Goal: Find specific page/section: Find specific page/section

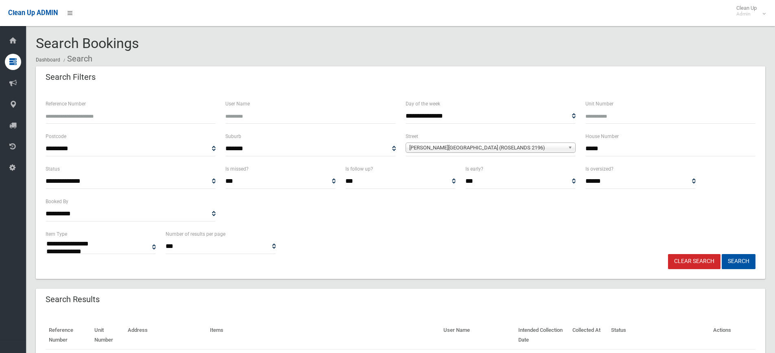
select select
click at [555, 151] on div "**********" at bounding box center [401, 147] width 720 height 33
click at [575, 149] on b at bounding box center [571, 147] width 7 height 9
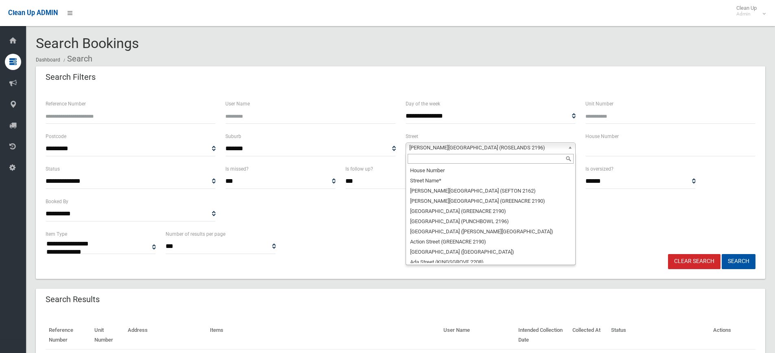
scroll to position [20124, 0]
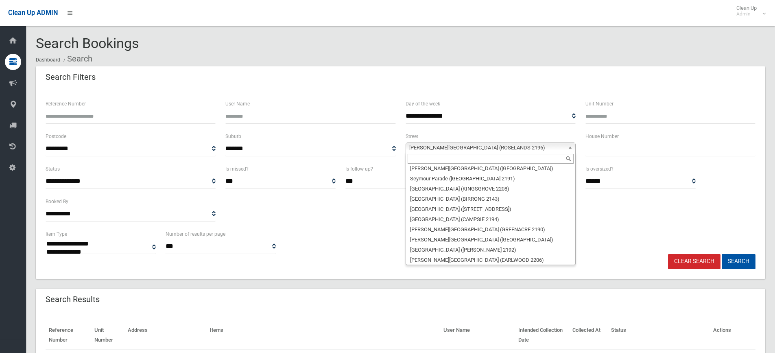
click at [610, 150] on input "text" at bounding box center [671, 148] width 170 height 15
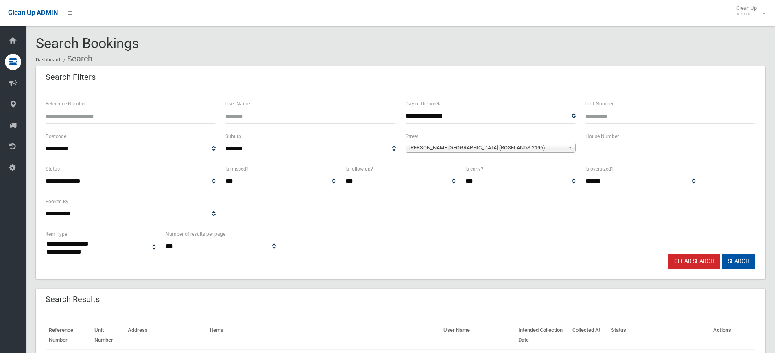
click at [176, 121] on input "Reference Number" at bounding box center [131, 116] width 170 height 15
click at [591, 153] on input "text" at bounding box center [671, 148] width 170 height 15
type input "*"
click at [543, 147] on span "[PERSON_NAME][GEOGRAPHIC_DATA] (ROSELANDS 2196)" at bounding box center [488, 148] width 156 height 10
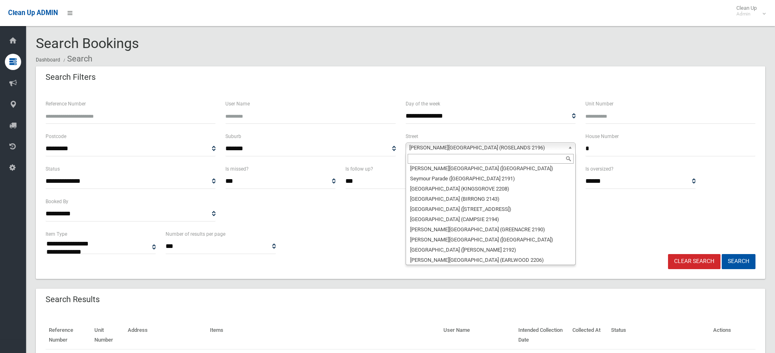
drag, startPoint x: 495, startPoint y: 155, endPoint x: 495, endPoint y: 159, distance: 4.1
click at [495, 156] on input "text" at bounding box center [491, 159] width 166 height 10
click at [495, 159] on input "text" at bounding box center [491, 159] width 166 height 10
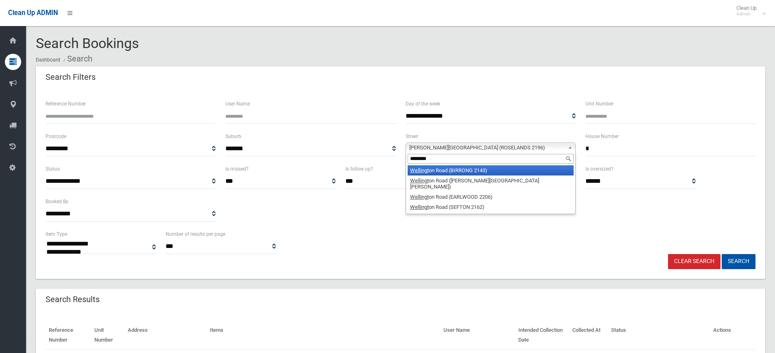
type input "********"
click at [476, 168] on li "Wellingt on Road (BIRRONG 2143)" at bounding box center [491, 170] width 166 height 10
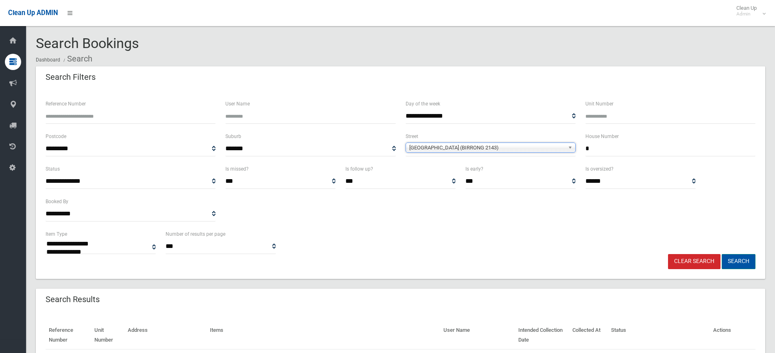
click at [741, 261] on button "Search" at bounding box center [739, 261] width 34 height 15
select select
click at [601, 148] on input "*" at bounding box center [671, 148] width 170 height 15
click at [124, 113] on input "Reference Number" at bounding box center [131, 116] width 170 height 15
click at [597, 146] on input "text" at bounding box center [671, 148] width 170 height 15
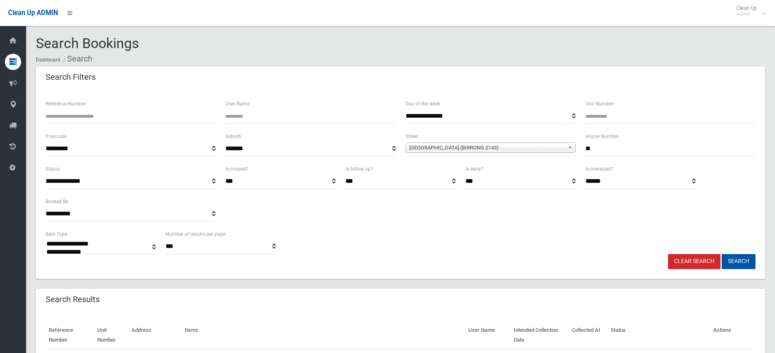
type input "**"
click at [518, 148] on span "[GEOGRAPHIC_DATA] (BIRRONG 2143)" at bounding box center [488, 148] width 156 height 10
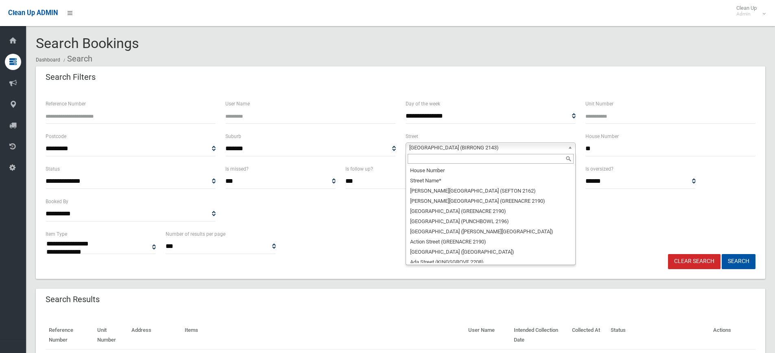
scroll to position [22556, 0]
click at [442, 159] on input "text" at bounding box center [491, 159] width 166 height 10
type input "*"
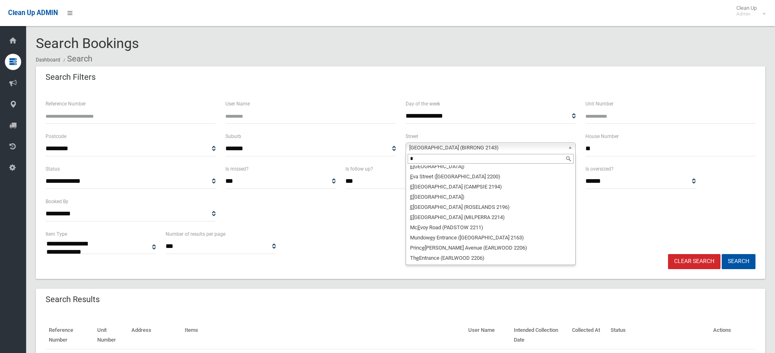
scroll to position [0, 0]
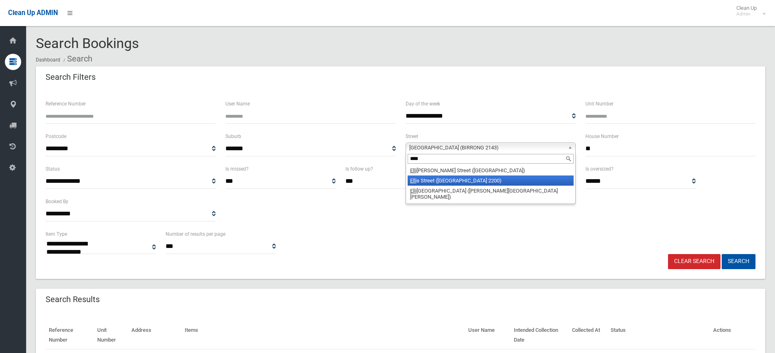
type input "****"
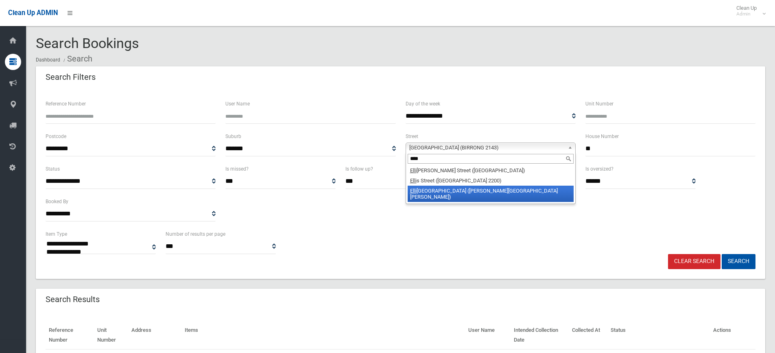
drag, startPoint x: 474, startPoint y: 188, endPoint x: 715, endPoint y: 210, distance: 241.6
click at [475, 188] on li "[GEOGRAPHIC_DATA] ([PERSON_NAME][GEOGRAPHIC_DATA][PERSON_NAME])" at bounding box center [491, 194] width 166 height 16
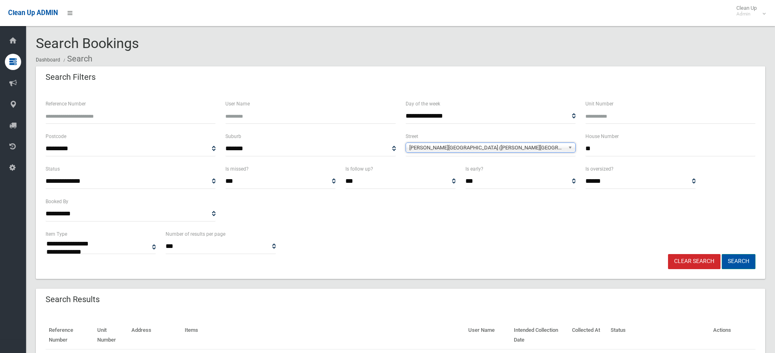
click at [738, 267] on button "Search" at bounding box center [739, 261] width 34 height 15
click at [738, 261] on button "Search" at bounding box center [739, 261] width 34 height 15
select select
